Goal: Task Accomplishment & Management: Manage account settings

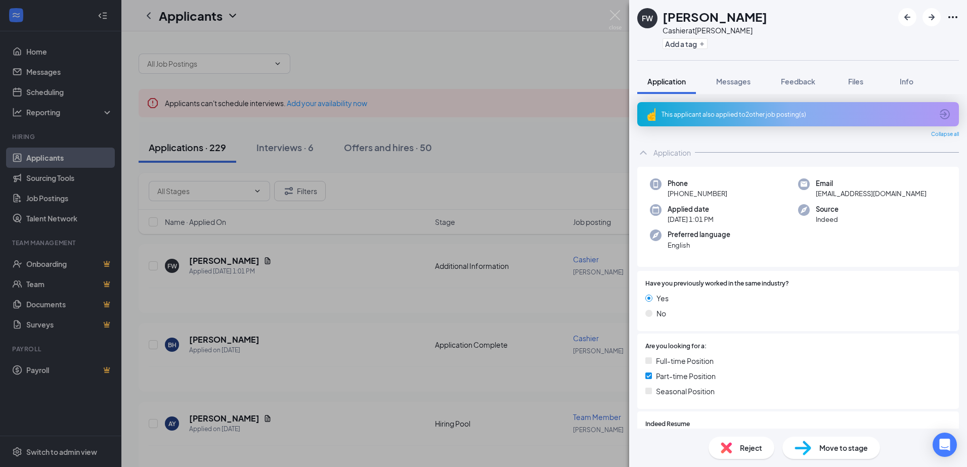
click at [312, 255] on div "FW [PERSON_NAME] Cashier at Shelby Add a tag Application Messages Feedback File…" at bounding box center [483, 233] width 967 height 467
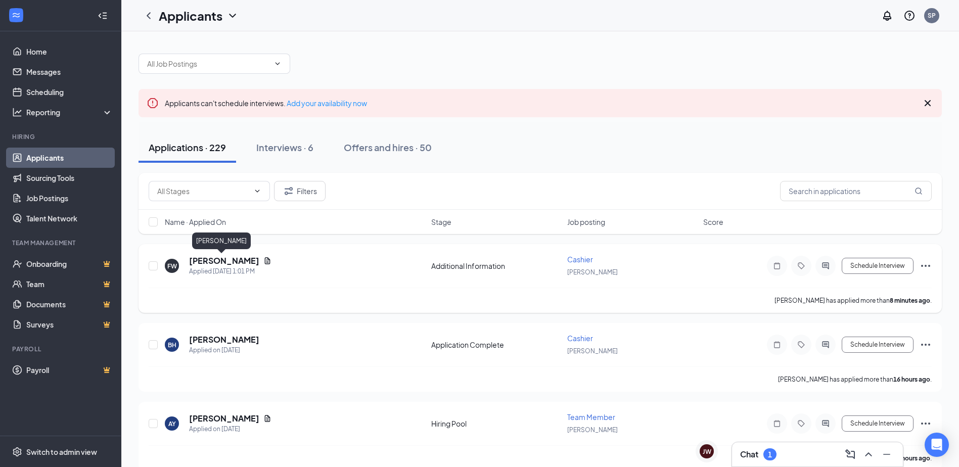
click at [220, 255] on h5 "[PERSON_NAME]" at bounding box center [224, 260] width 70 height 11
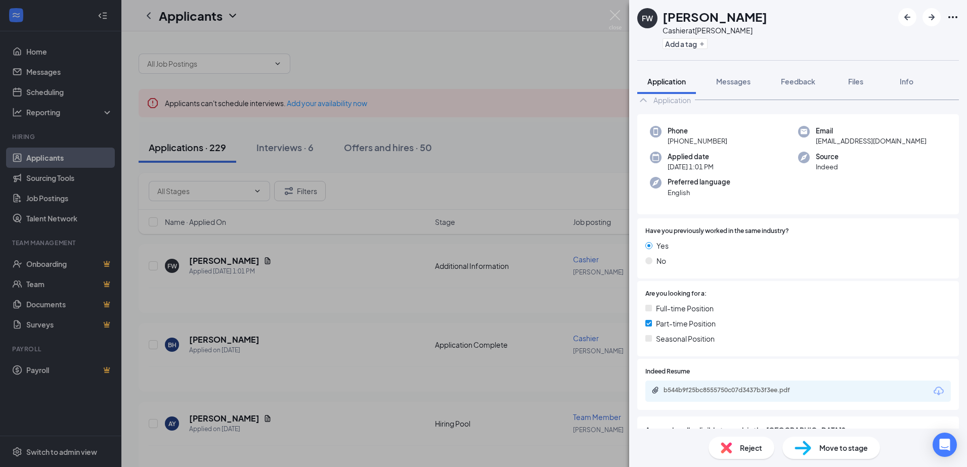
scroll to position [125, 0]
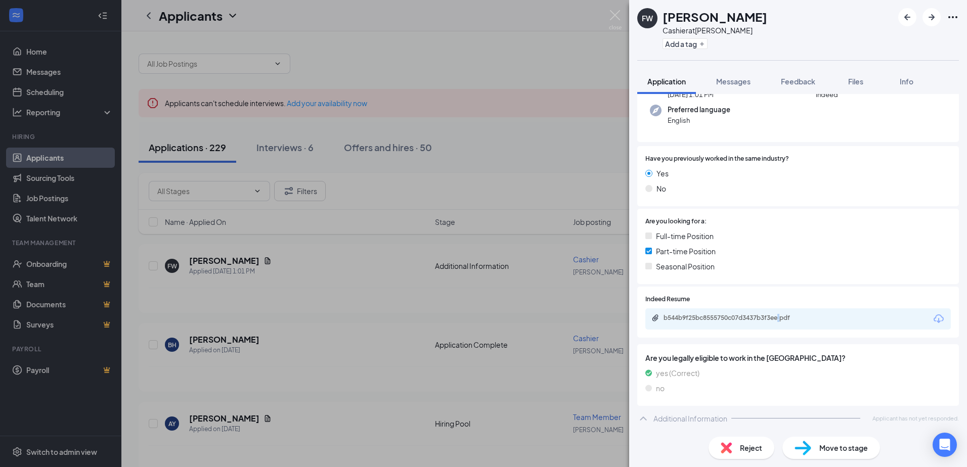
click at [782, 312] on div "b544b9f25bc8555750c07d3437b3f3ee.pdf" at bounding box center [797, 318] width 305 height 21
click at [784, 313] on div "b544b9f25bc8555750c07d3437b3f3ee.pdf" at bounding box center [797, 318] width 305 height 21
click at [747, 313] on div "b544b9f25bc8555750c07d3437b3f3ee.pdf" at bounding box center [797, 318] width 305 height 21
click at [742, 318] on div "b544b9f25bc8555750c07d3437b3f3ee.pdf" at bounding box center [734, 318] width 142 height 8
